Goal: Information Seeking & Learning: Learn about a topic

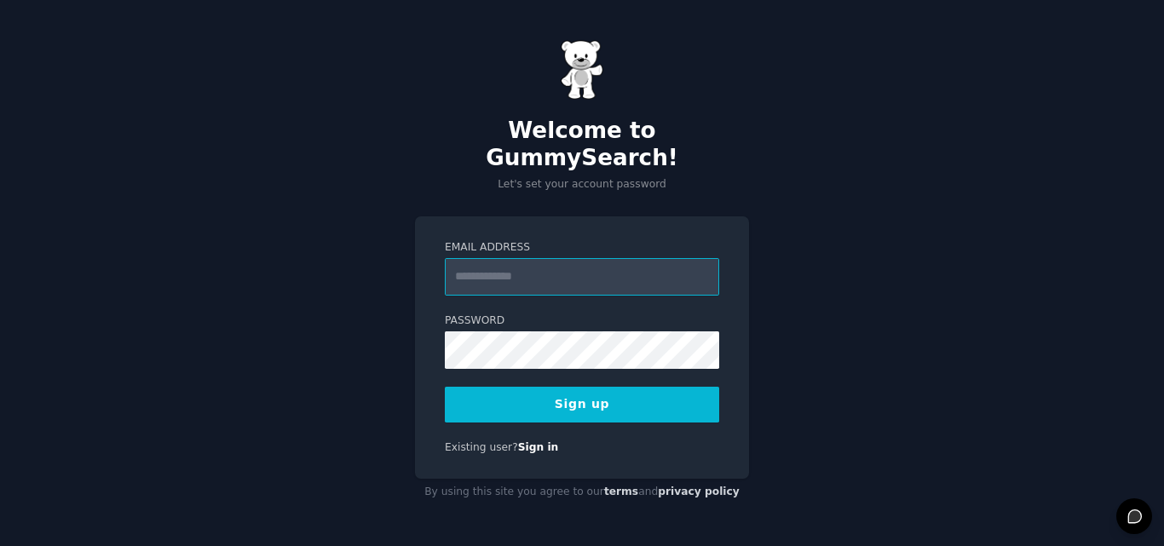
paste input "**********"
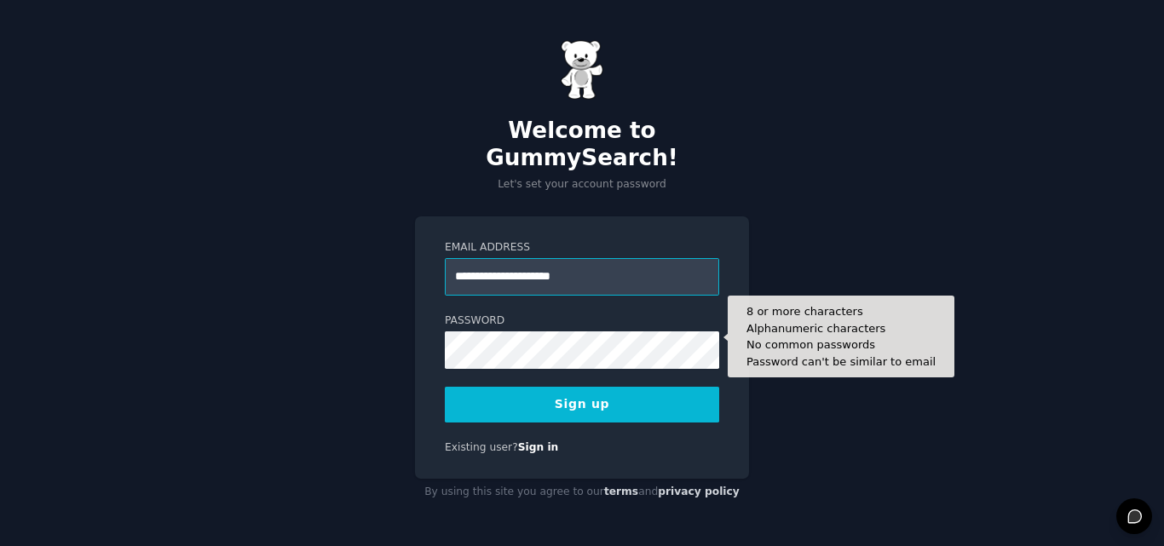
type input "**********"
click at [445, 387] on button "Sign up" at bounding box center [582, 405] width 274 height 36
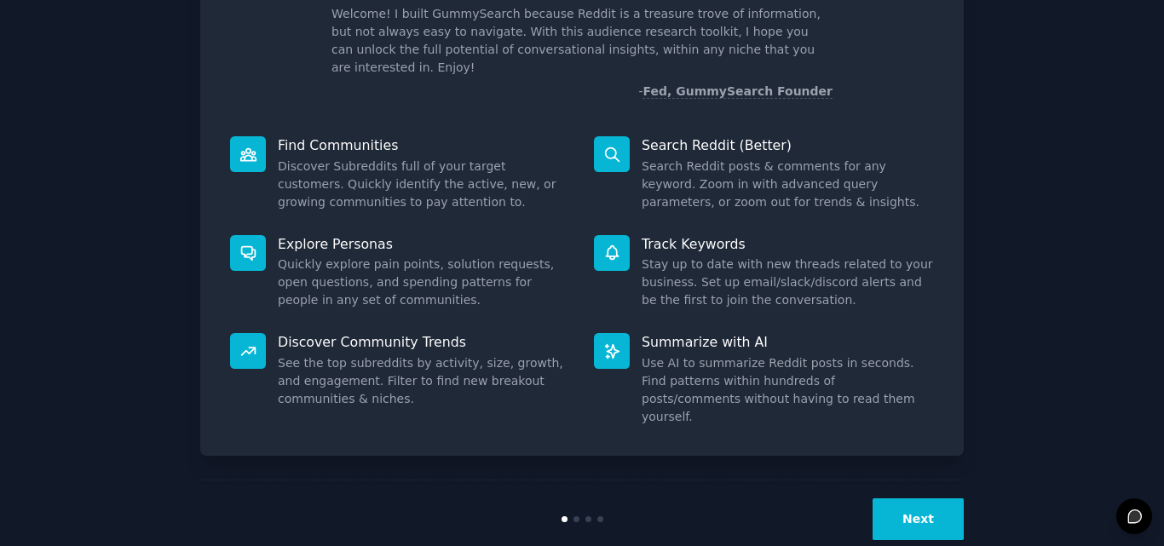
scroll to position [121, 0]
click at [914, 499] on button "Next" at bounding box center [918, 520] width 91 height 42
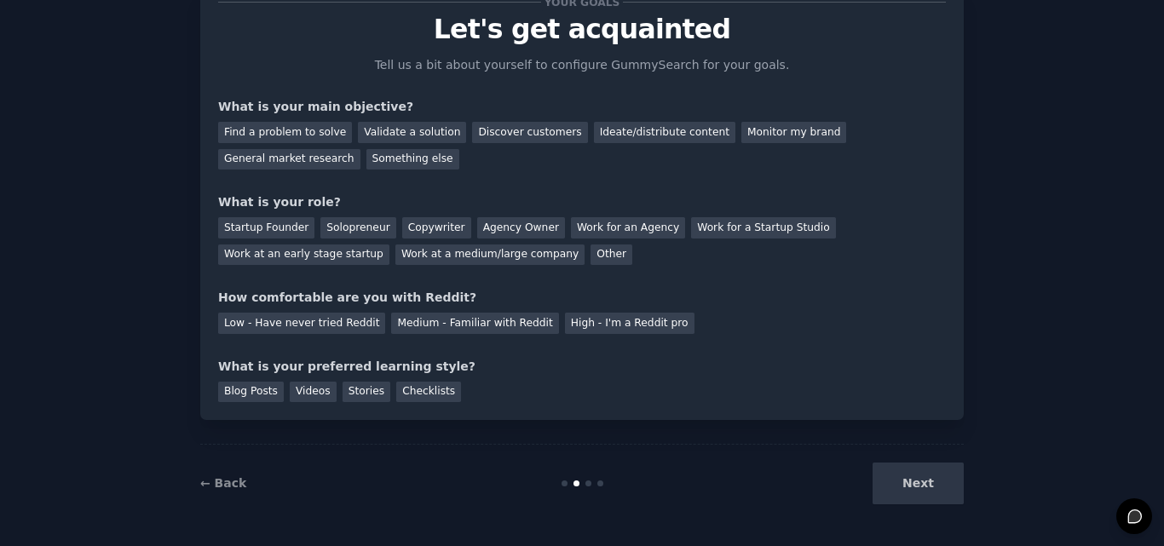
scroll to position [64, 0]
click at [914, 477] on div "Next" at bounding box center [836, 484] width 255 height 42
click at [297, 135] on div "Find a problem to solve" at bounding box center [285, 132] width 134 height 21
click at [507, 135] on div "Discover customers" at bounding box center [529, 132] width 115 height 21
click at [317, 130] on div "Find a problem to solve" at bounding box center [285, 132] width 134 height 21
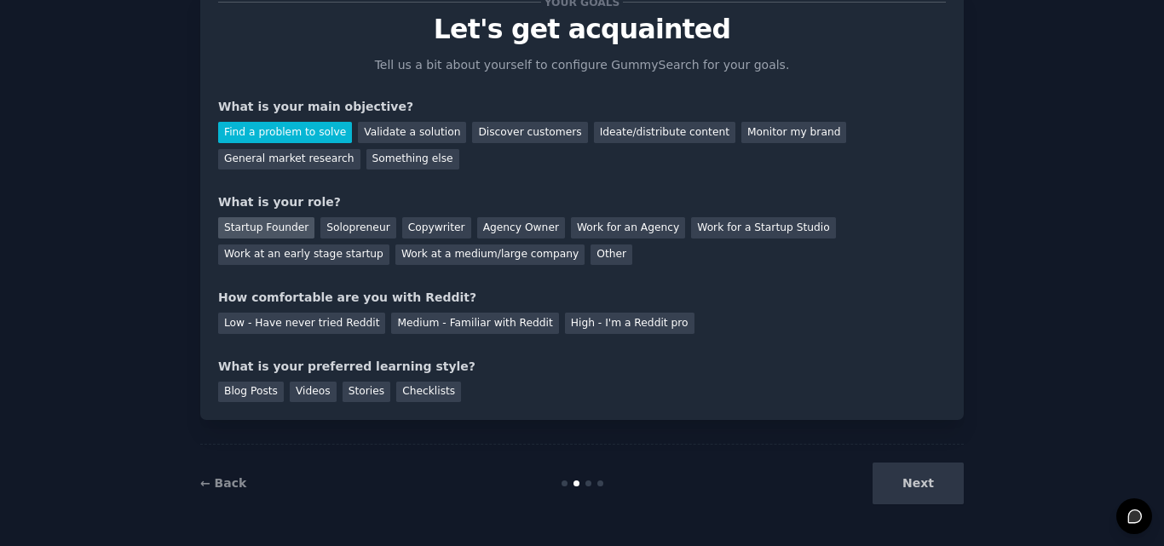
click at [278, 227] on div "Startup Founder" at bounding box center [266, 227] width 96 height 21
click at [391, 320] on div "Medium - Familiar with Reddit" at bounding box center [474, 323] width 167 height 21
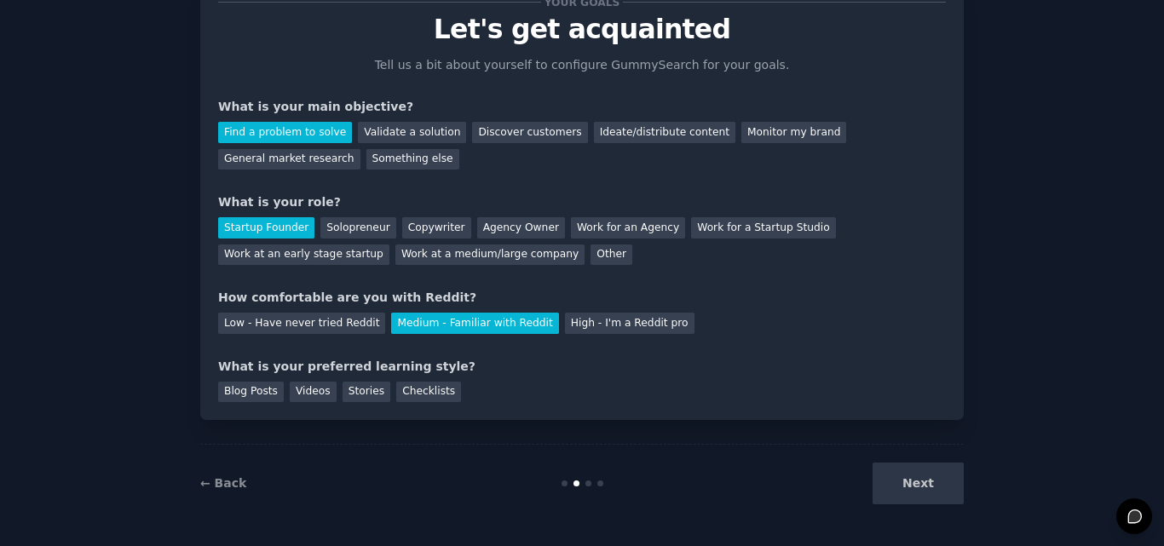
click at [908, 473] on div "Next" at bounding box center [836, 484] width 255 height 42
click at [297, 388] on div "Videos" at bounding box center [313, 392] width 47 height 21
click at [923, 485] on button "Next" at bounding box center [918, 484] width 91 height 42
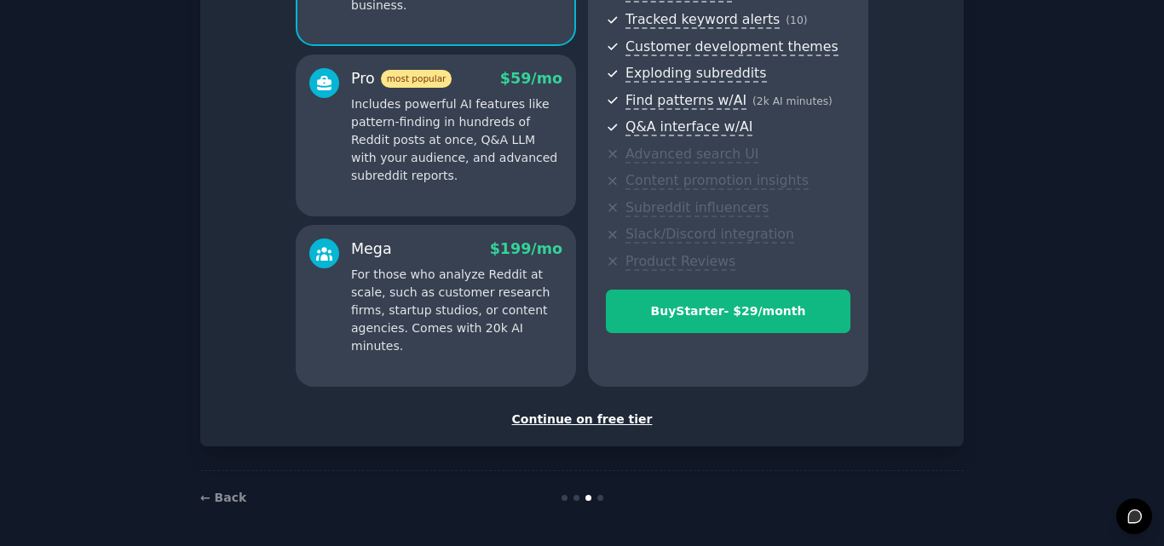
scroll to position [268, 0]
click at [586, 426] on div "Continue on free tier" at bounding box center [582, 421] width 728 height 18
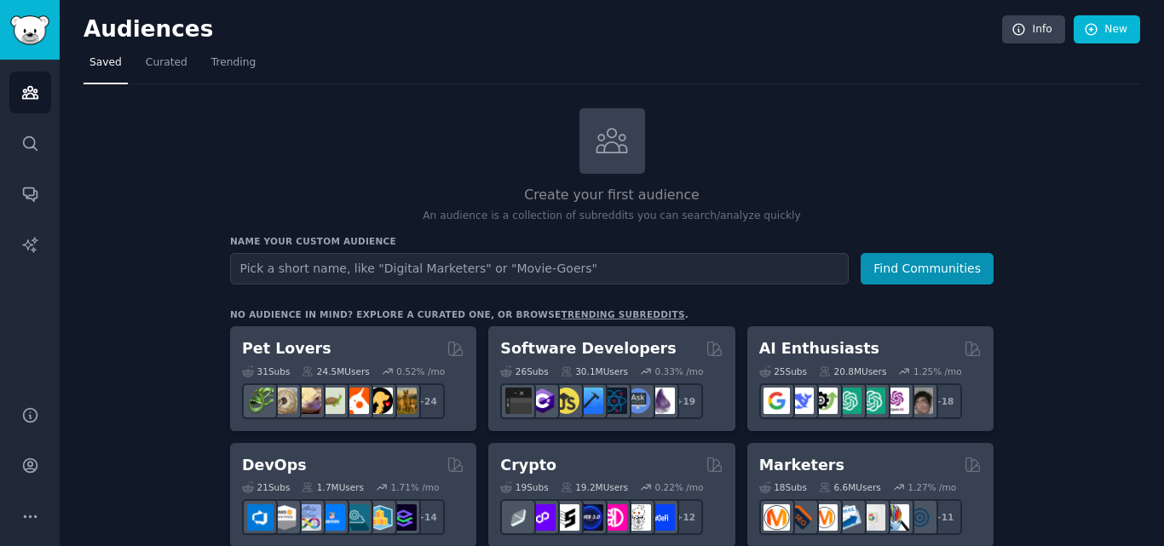
click at [561, 310] on link "trending subreddits" at bounding box center [623, 314] width 124 height 10
click at [433, 262] on input "text" at bounding box center [539, 269] width 619 height 32
type input "history"
click at [861, 253] on button "Find Communities" at bounding box center [927, 269] width 133 height 32
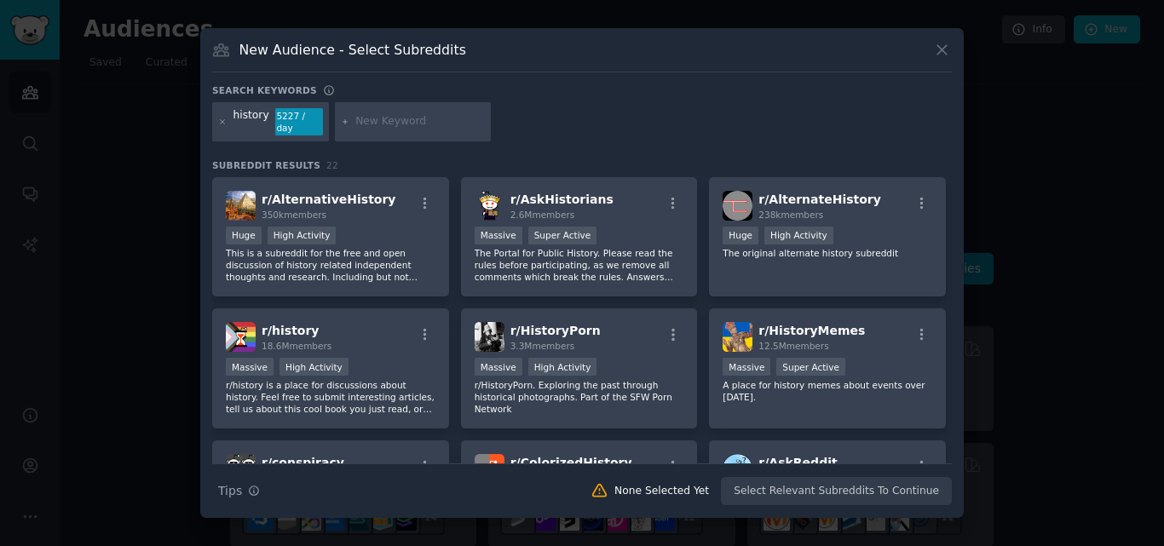
click at [948, 49] on icon at bounding box center [942, 50] width 18 height 18
